Goal: Find specific fact: Find specific fact

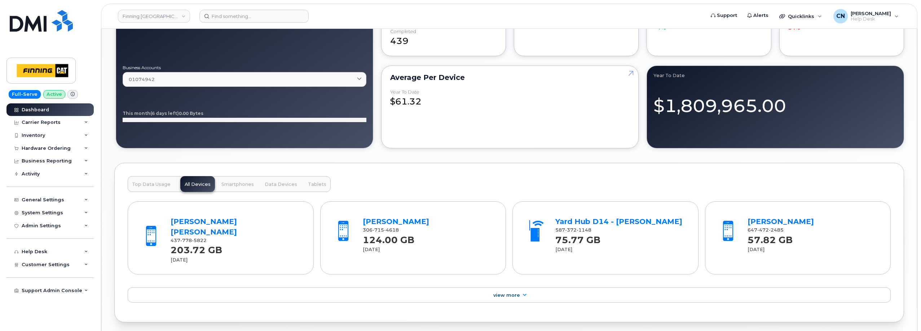
scroll to position [689, 0]
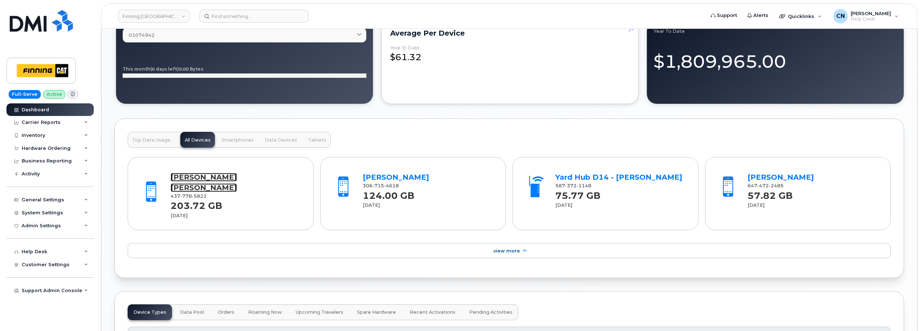
click at [208, 180] on link "[PERSON_NAME] [PERSON_NAME]" at bounding box center [204, 182] width 66 height 19
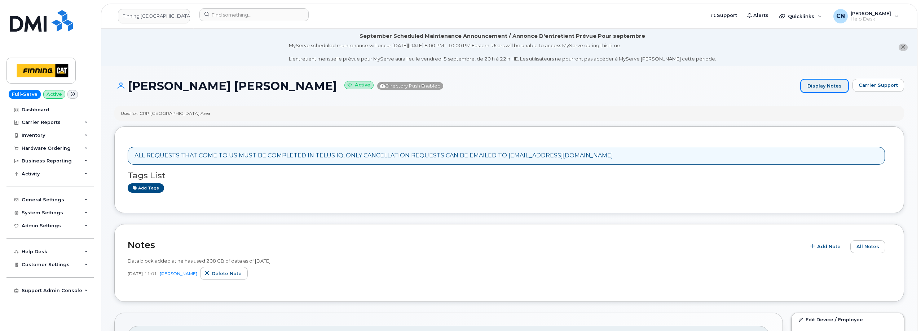
click at [820, 90] on link "Display Notes" at bounding box center [824, 86] width 49 height 14
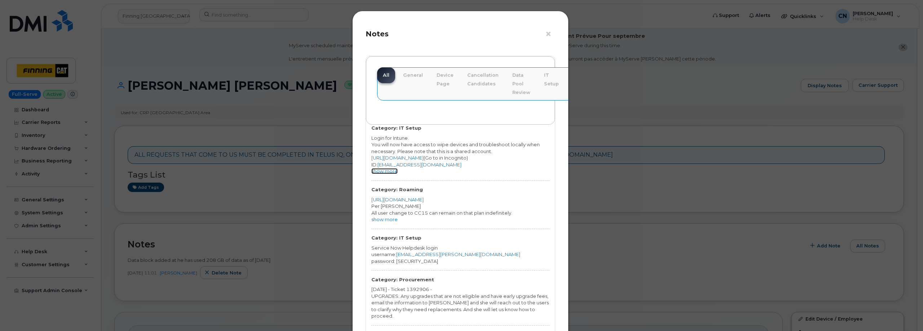
click at [380, 172] on link "show more" at bounding box center [385, 171] width 26 height 6
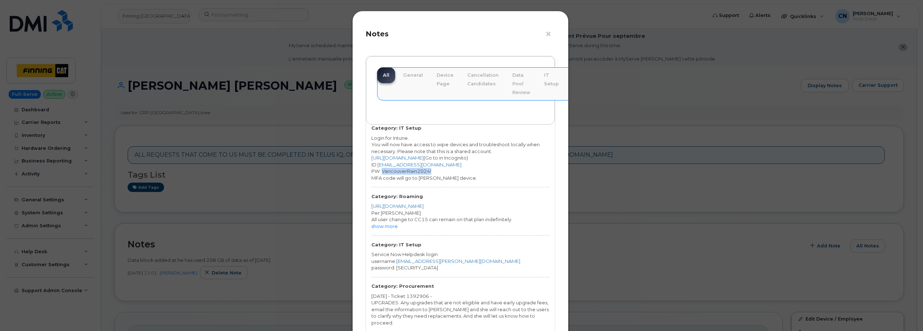
drag, startPoint x: 434, startPoint y: 170, endPoint x: 381, endPoint y: 168, distance: 53.1
click at [381, 168] on div "PW: VancouverRain2024!" at bounding box center [461, 171] width 178 height 7
copy div "VancouverRain2024!"
